Goal: Complete application form: Complete application form

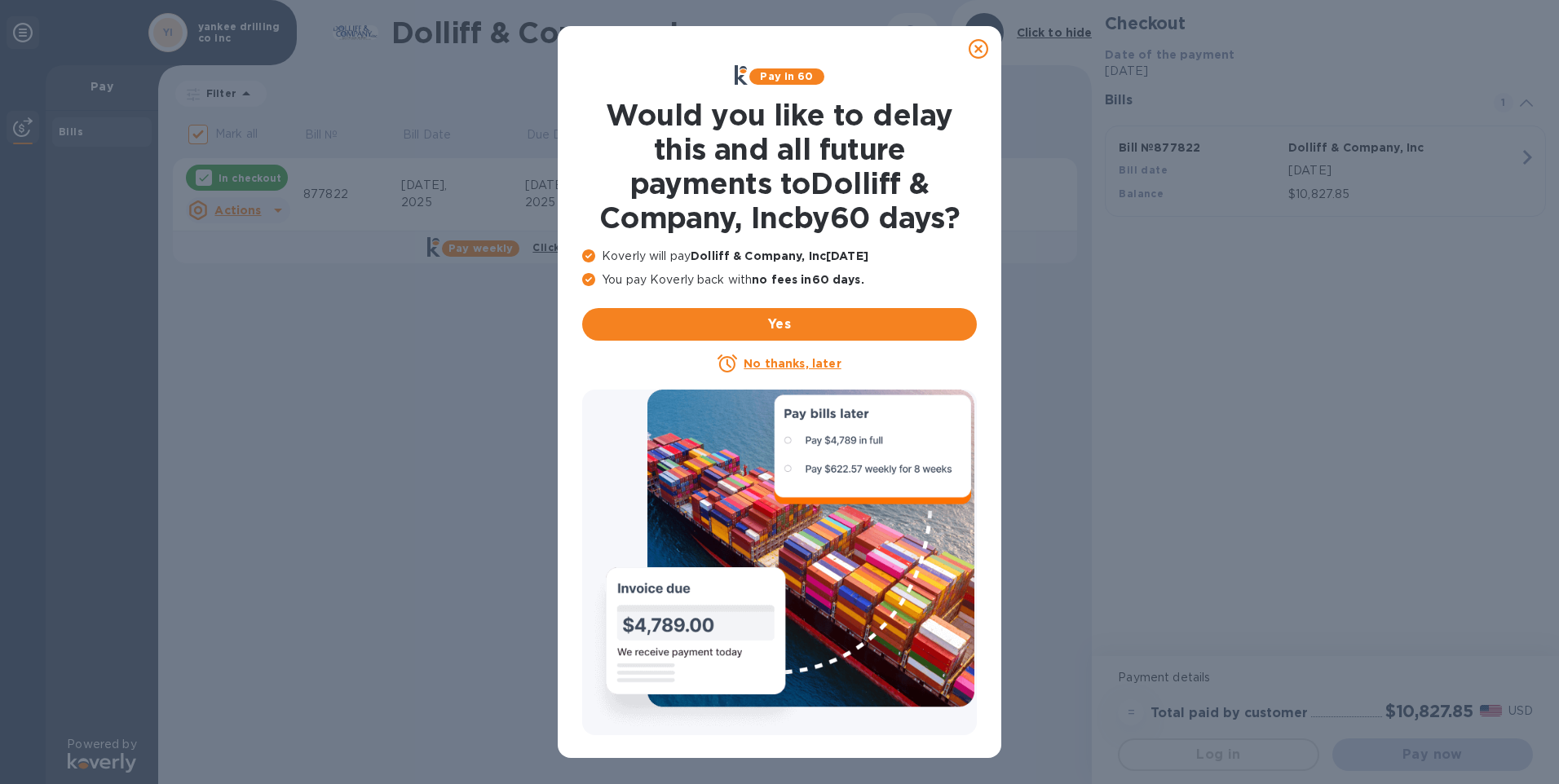
checkbox input "false"
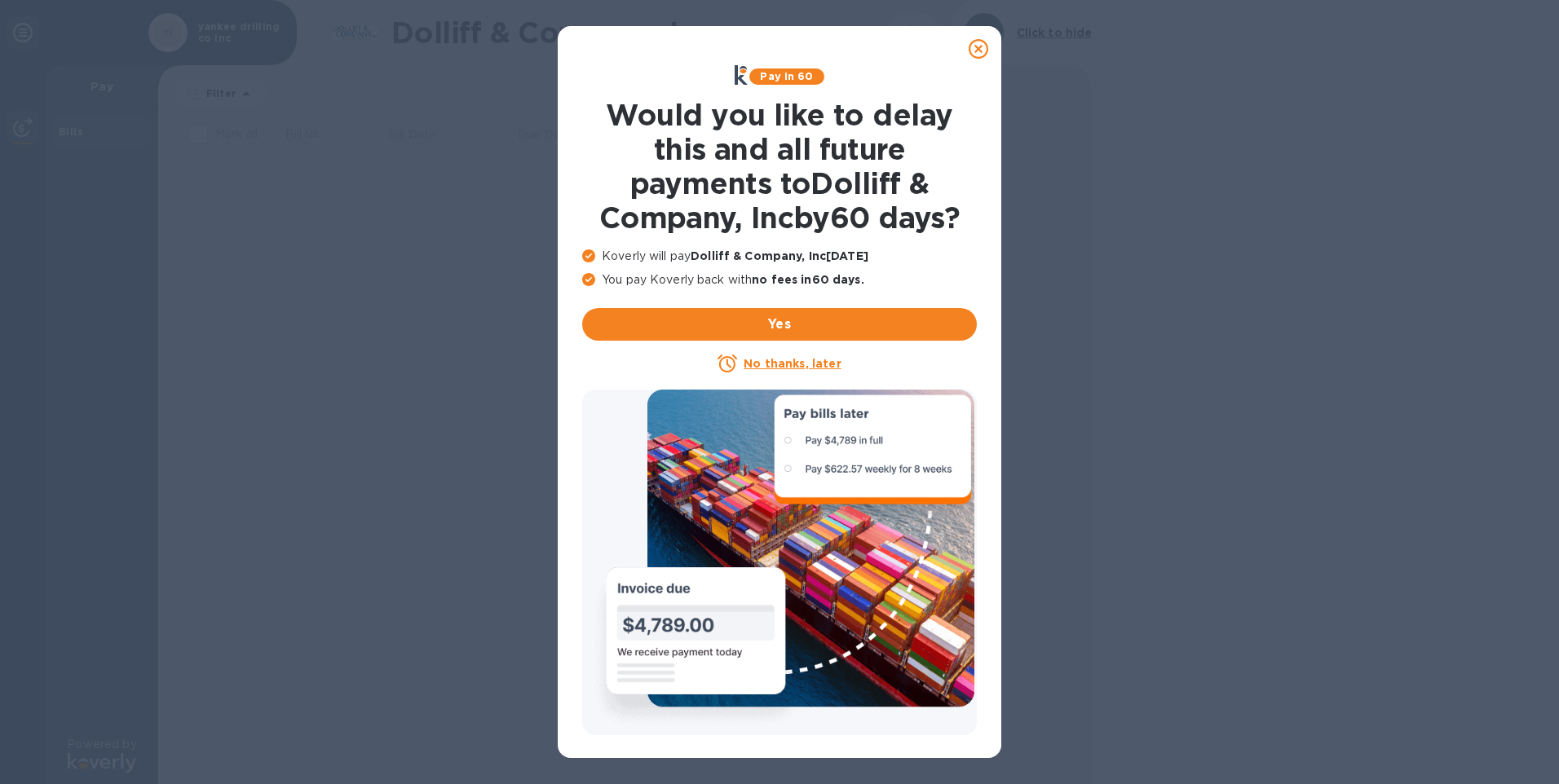
click at [829, 364] on u "No thanks, later" at bounding box center [792, 363] width 97 height 13
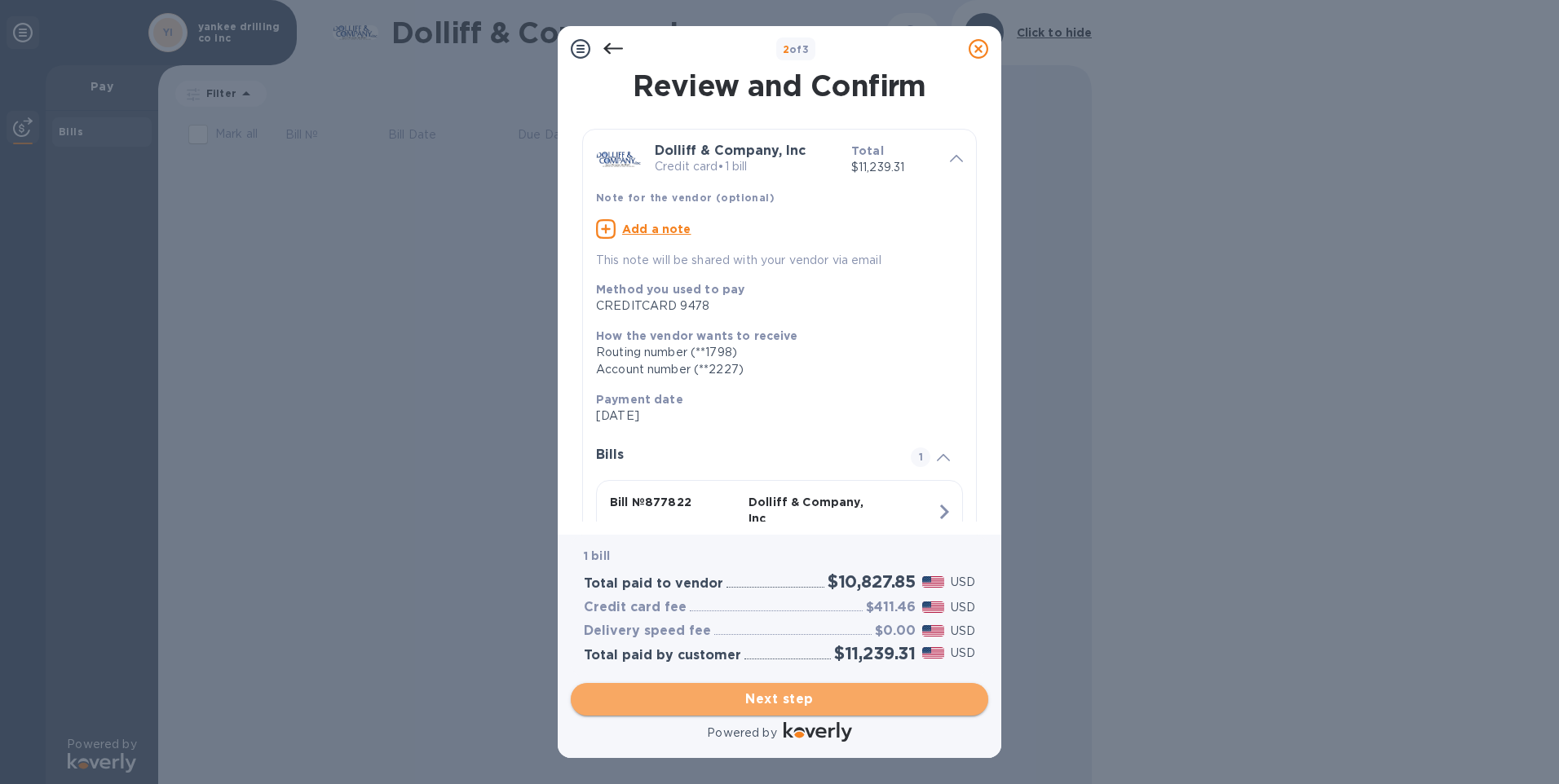
click at [737, 703] on span "Next step" at bounding box center [779, 699] width 391 height 19
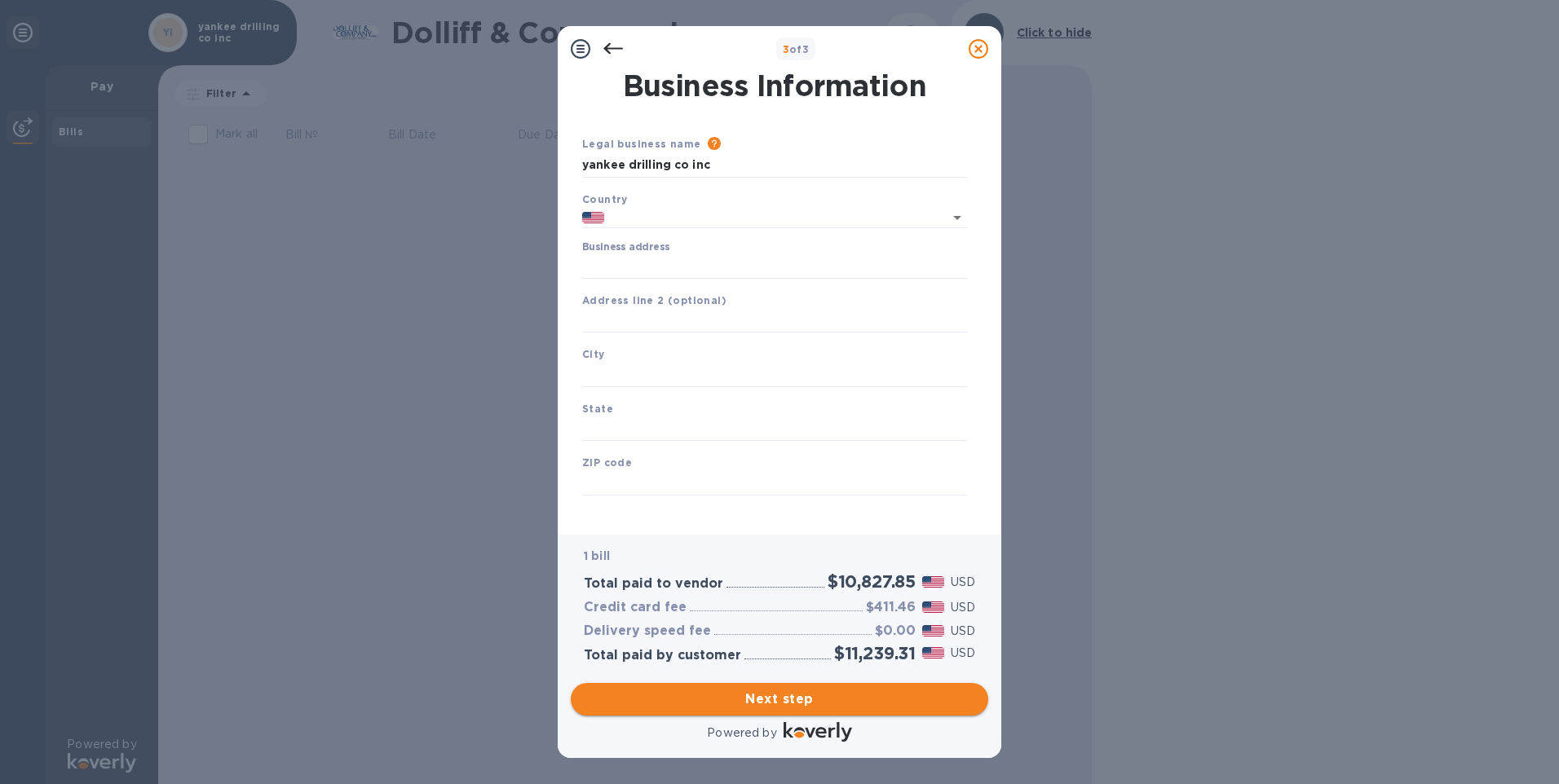
type input "[GEOGRAPHIC_DATA]"
click at [652, 267] on input "Business address" at bounding box center [775, 267] width 385 height 25
type input "[STREET_ADDRESS]"
type input "[GEOGRAPHIC_DATA]"
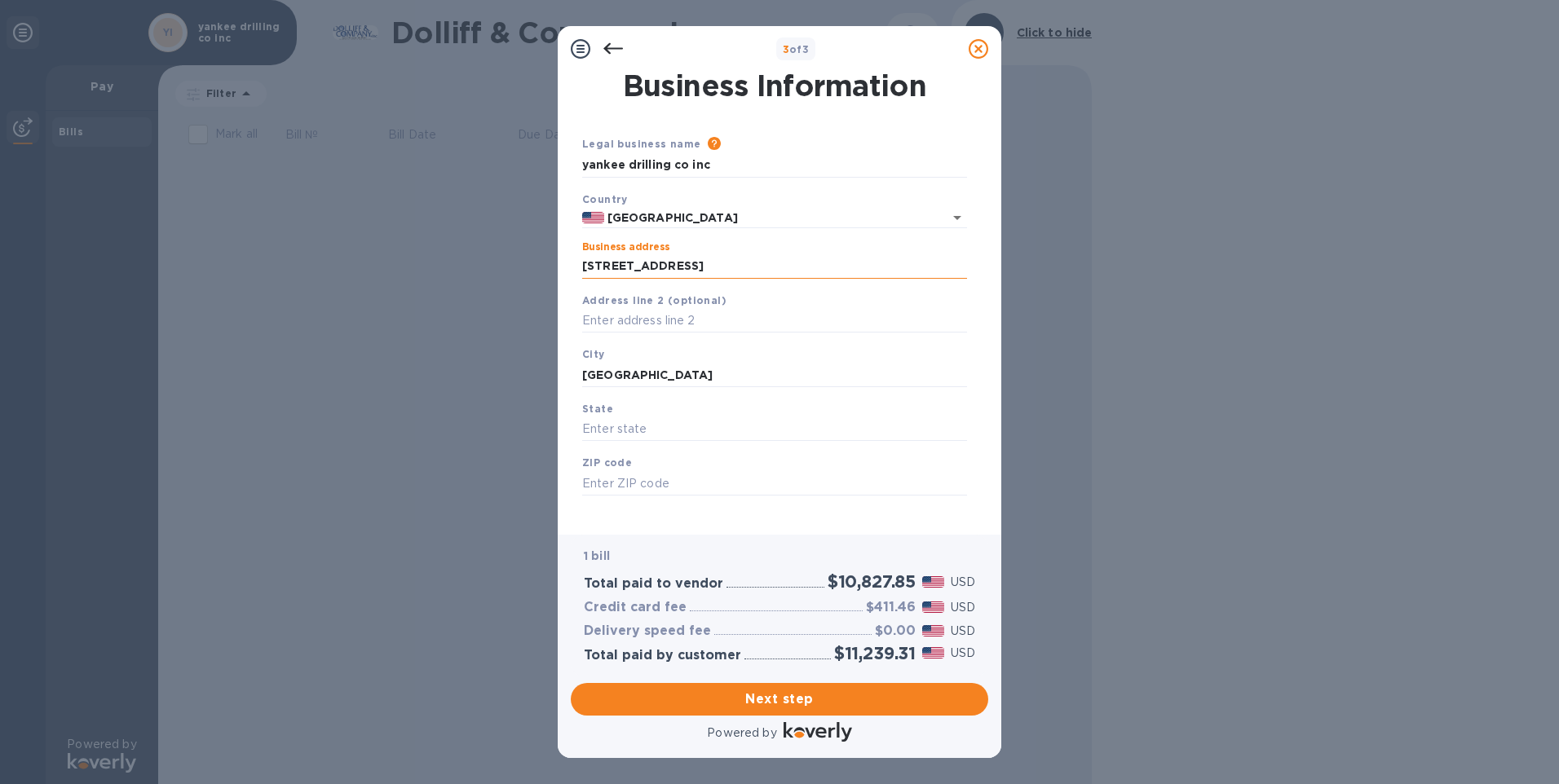
type input "ma"
type input "02762"
click at [761, 695] on span "Next step" at bounding box center [779, 699] width 391 height 19
drag, startPoint x: 713, startPoint y: 262, endPoint x: 564, endPoint y: 262, distance: 149.0
click at [564, 262] on div "Business Information Legal business name Please provide the legal name that app…" at bounding box center [779, 303] width 443 height 463
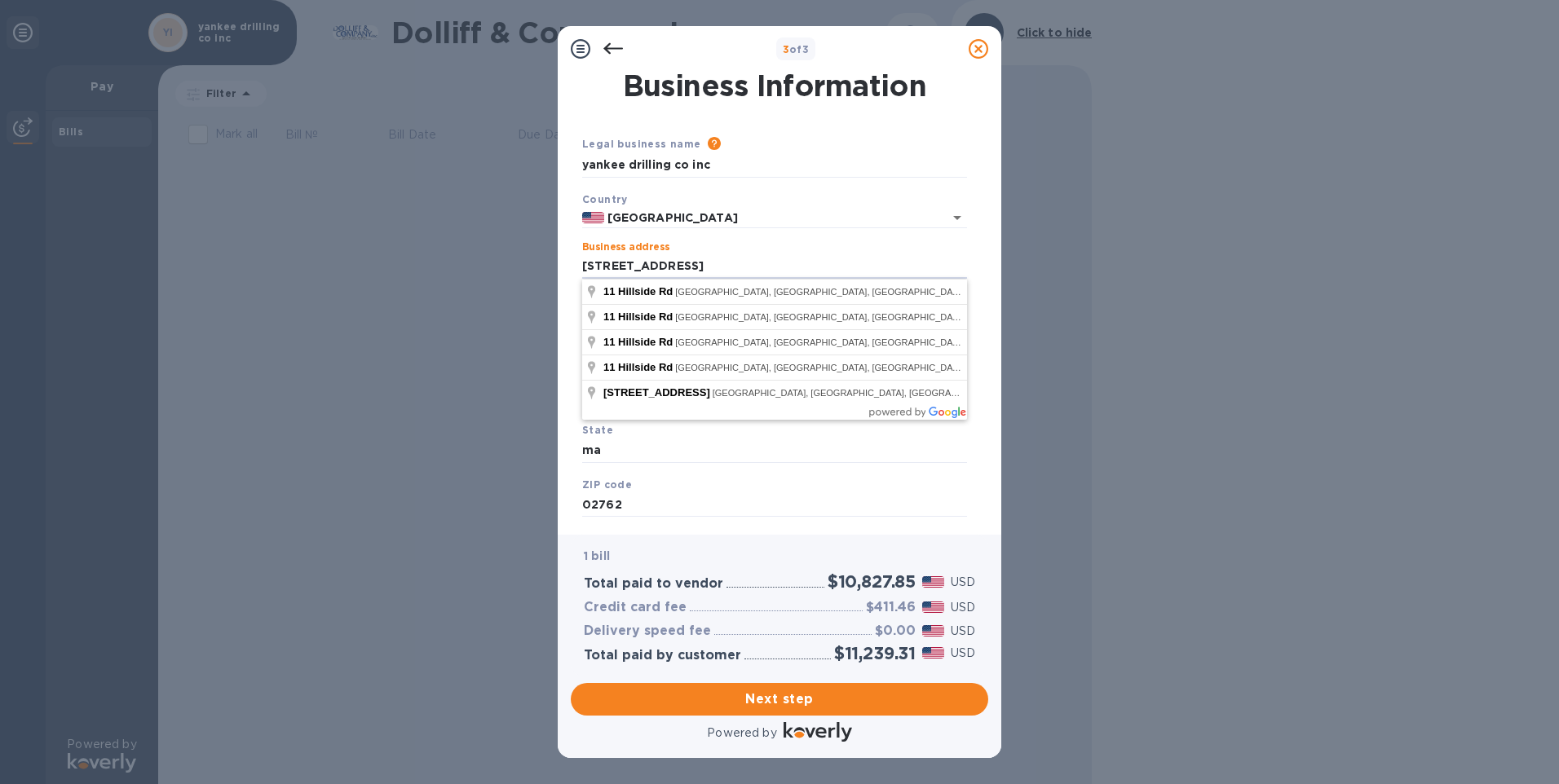
type input "[STREET_ADDRESS]"
click at [464, 298] on div "3 of 3 Business Information Legal business name Please provide the legal name t…" at bounding box center [779, 392] width 1559 height 784
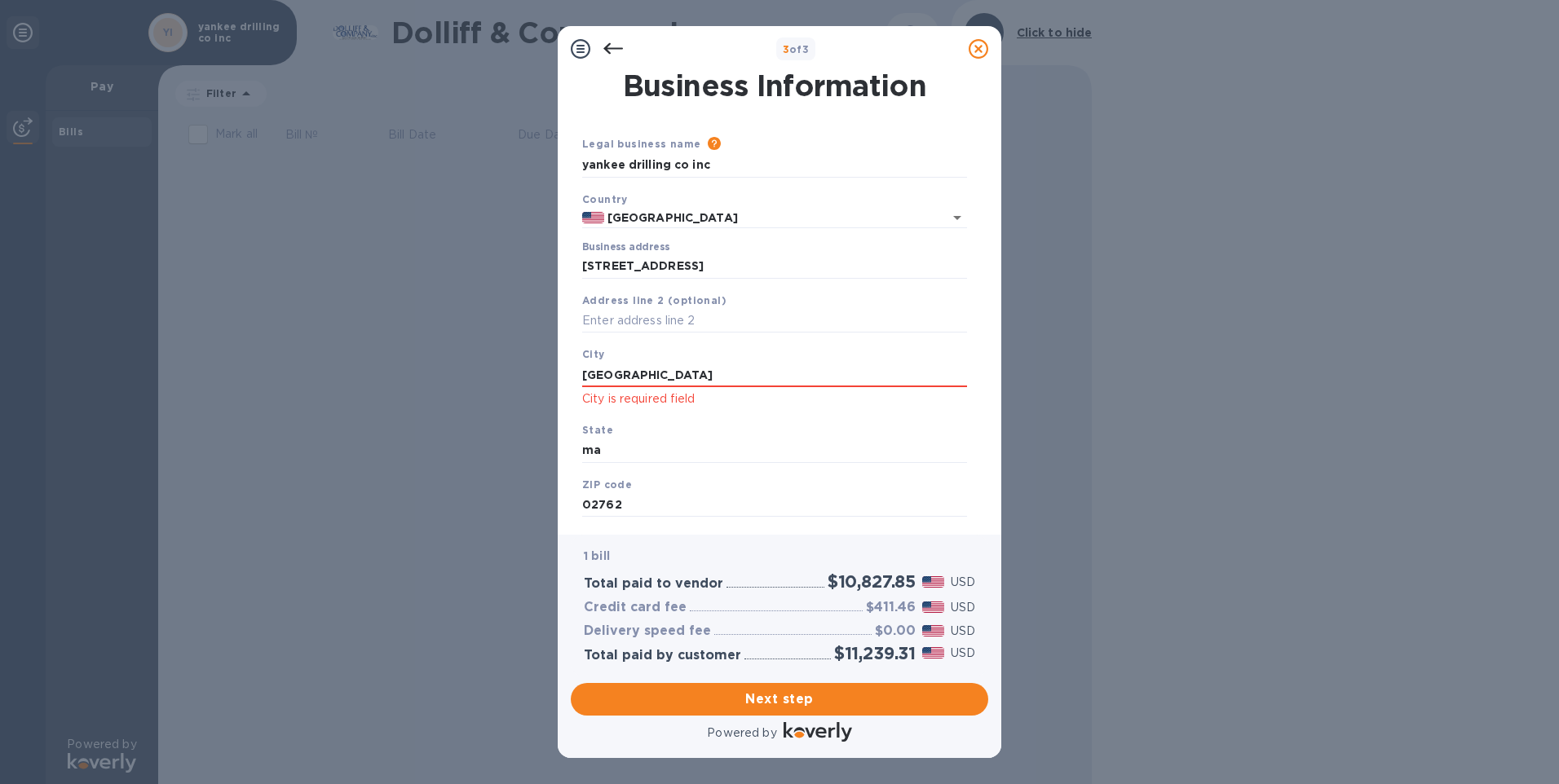
drag, startPoint x: 644, startPoint y: 371, endPoint x: 546, endPoint y: 381, distance: 98.5
click at [546, 381] on div "3 of 3 Business Information Legal business name Please provide the legal name t…" at bounding box center [779, 392] width 1559 height 784
type input "[GEOGRAPHIC_DATA]"
drag, startPoint x: 624, startPoint y: 450, endPoint x: 554, endPoint y: 457, distance: 70.3
click at [554, 457] on div "3 of 3 Business Information Legal business name Please provide the legal name t…" at bounding box center [779, 392] width 1559 height 784
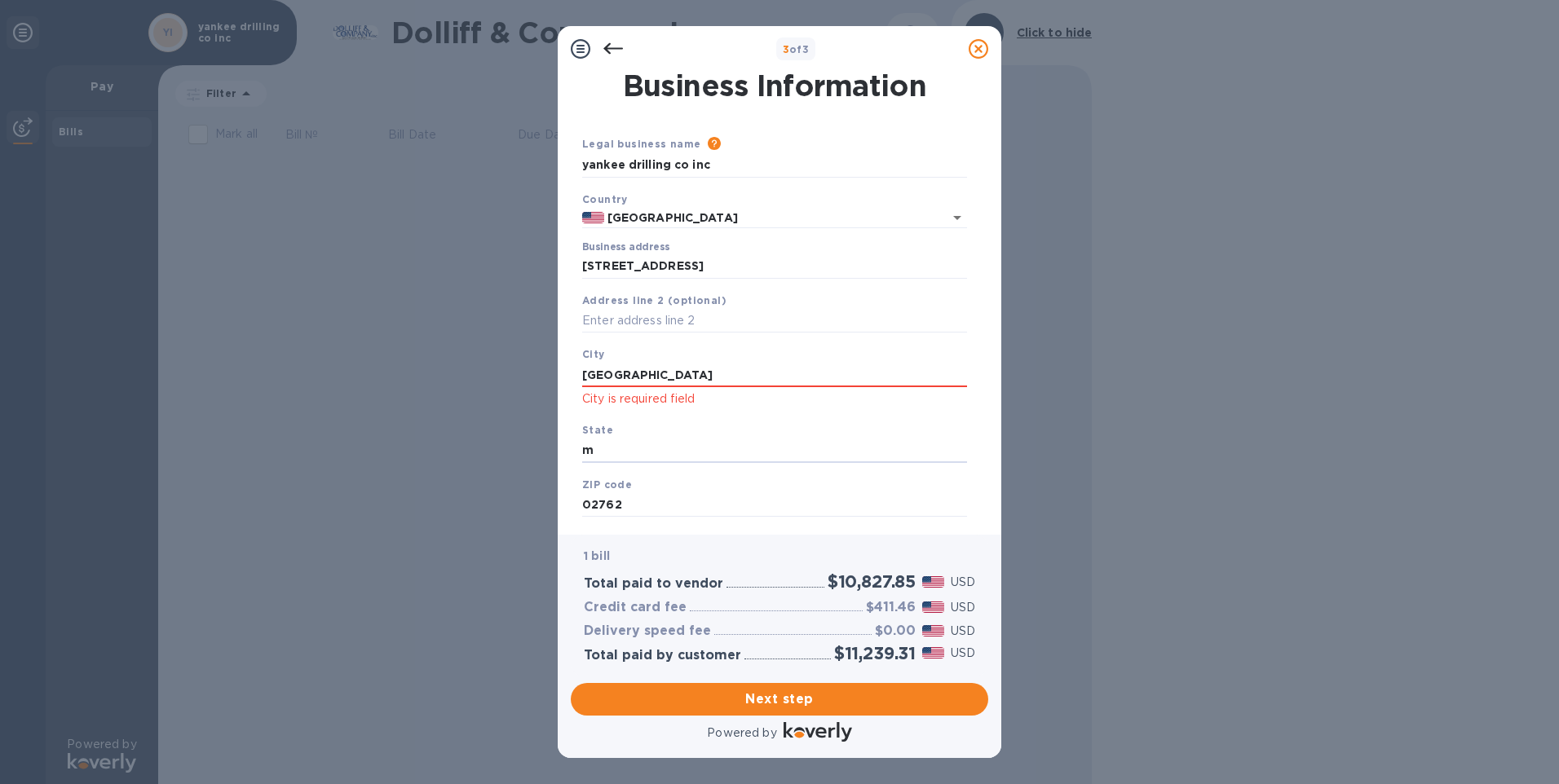
type input "ma"
type input "02762"
click at [729, 702] on span "Next step" at bounding box center [779, 699] width 391 height 19
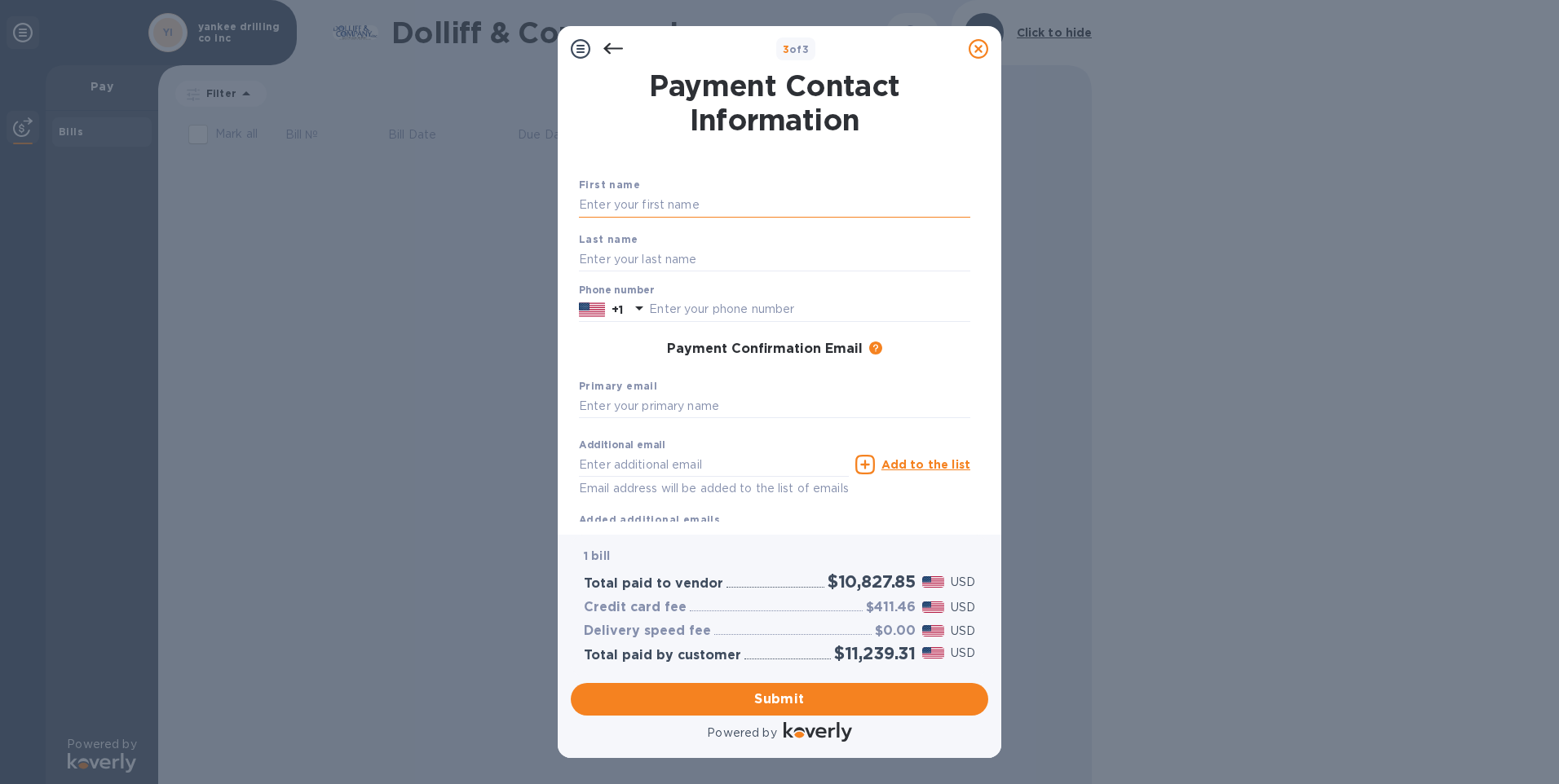
click at [661, 200] on input "text" at bounding box center [775, 205] width 391 height 25
type input "[PERSON_NAME]"
click at [661, 200] on input "[PERSON_NAME]" at bounding box center [775, 205] width 391 height 25
type input "[PERSON_NAME]"
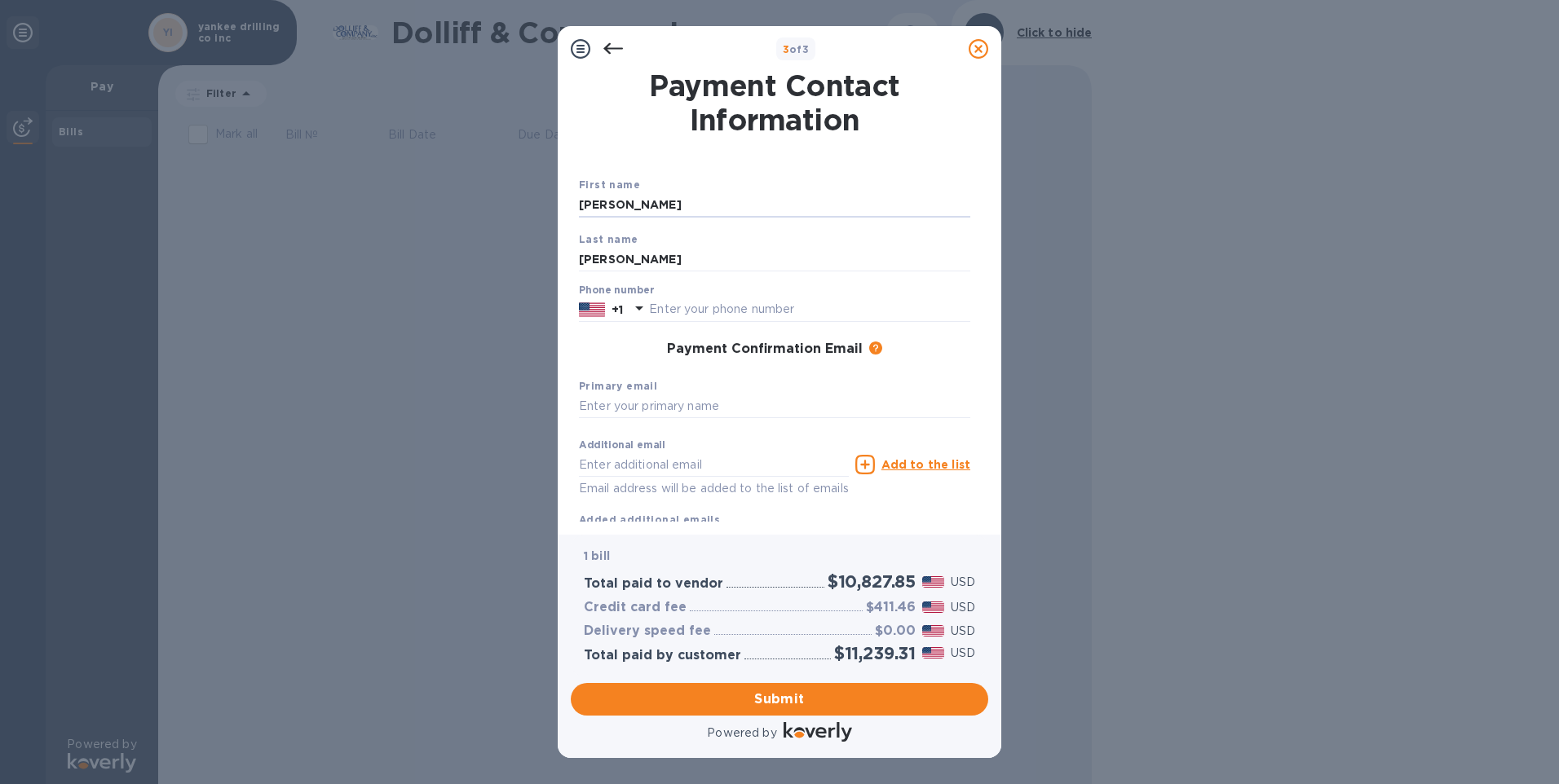
click at [472, 308] on div "3 of 3 Payment Contact Information First name [PERSON_NAME] Last name [PERSON_N…" at bounding box center [779, 392] width 1559 height 784
click at [683, 308] on input "text" at bounding box center [809, 310] width 322 height 25
type input "5087260783"
click at [527, 365] on div "3 of 3 Payment Contact Information First name [PERSON_NAME] Last name [PERSON_N…" at bounding box center [779, 392] width 1559 height 784
click at [605, 402] on input "text" at bounding box center [775, 407] width 391 height 25
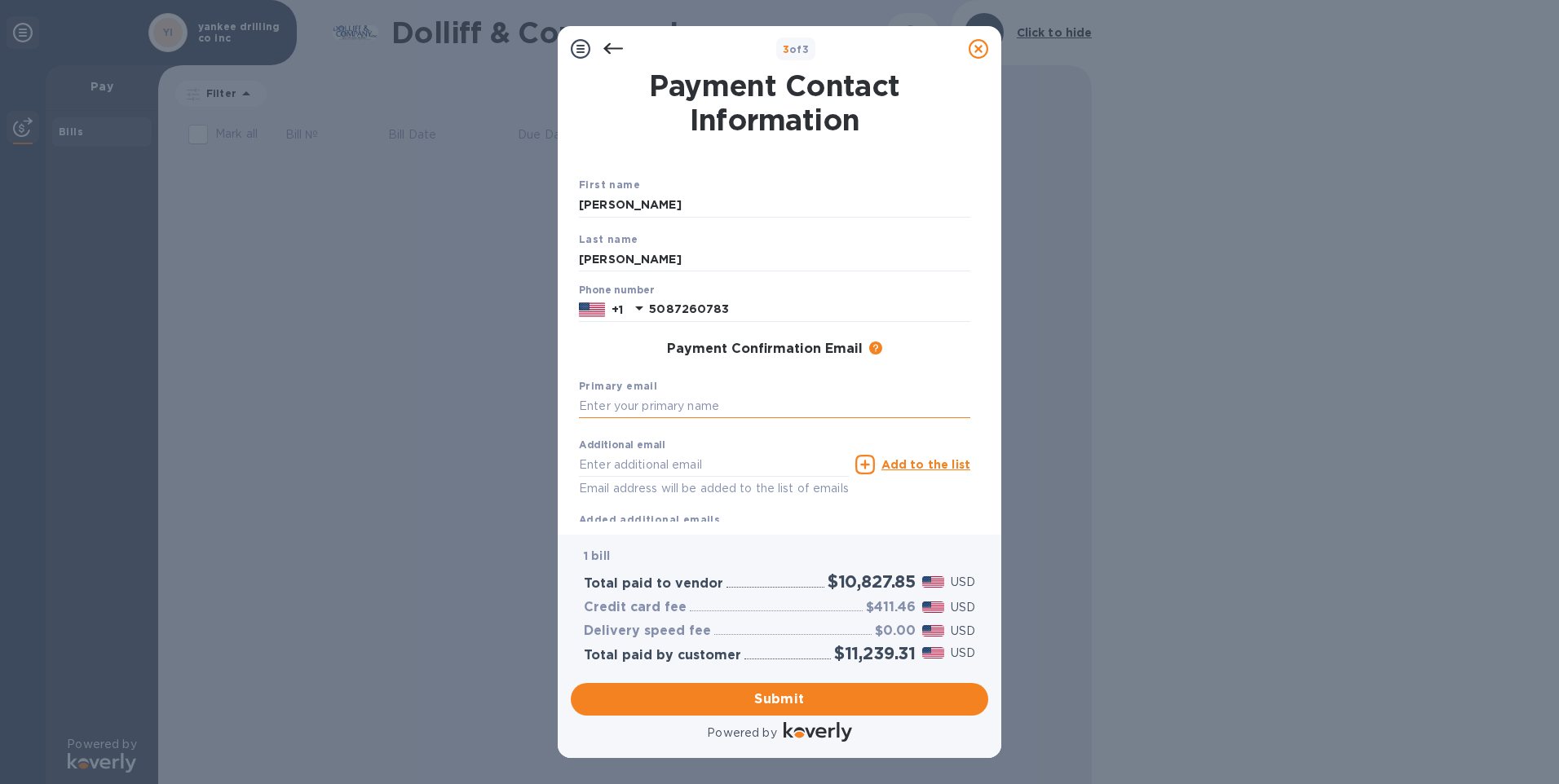
type input "[EMAIL_ADDRESS][DOMAIN_NAME]"
click at [736, 692] on span "Submit" at bounding box center [779, 699] width 391 height 19
